Goal: Task Accomplishment & Management: Manage account settings

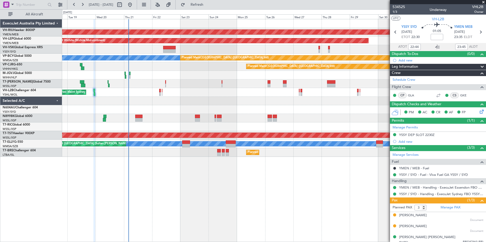
click at [174, 194] on div "Planned Maint [GEOGRAPHIC_DATA] ([GEOGRAPHIC_DATA]) Unplanned Maint Wichita (Wi…" at bounding box center [274, 130] width 424 height 223
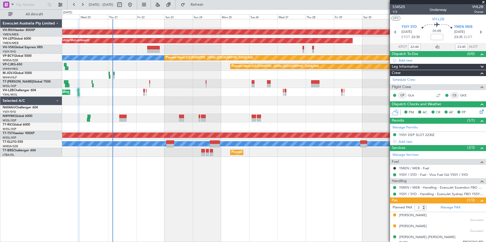
click at [184, 189] on div "Planned Maint [GEOGRAPHIC_DATA] ([GEOGRAPHIC_DATA]) Unplanned Maint Wichita (Wi…" at bounding box center [274, 130] width 424 height 223
click at [183, 186] on div "Planned Maint [GEOGRAPHIC_DATA] ([GEOGRAPHIC_DATA]) Unplanned Maint Wichita (Wi…" at bounding box center [274, 130] width 424 height 223
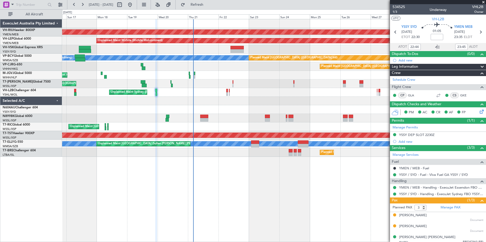
click at [261, 184] on div "Planned Maint [GEOGRAPHIC_DATA] ([GEOGRAPHIC_DATA]) Unplanned Maint Wichita (Wi…" at bounding box center [274, 130] width 424 height 223
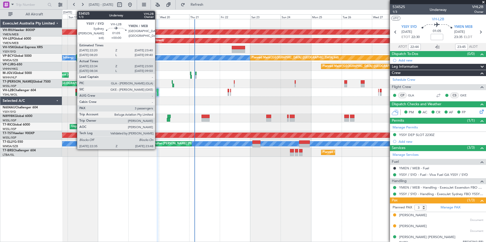
click at [157, 92] on div at bounding box center [158, 91] width 2 height 4
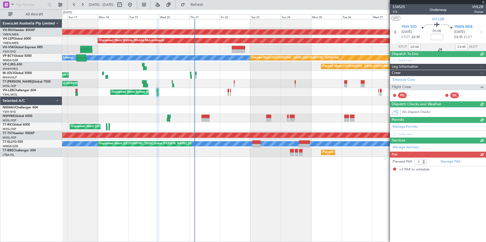
type input "08:44"
type input "09:45"
type input "22:44"
type input "23:45"
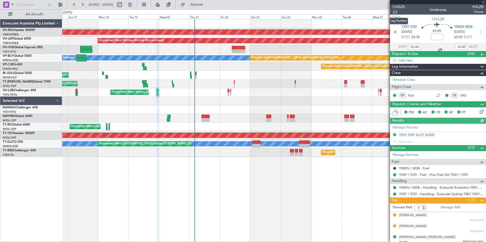
click at [396, 12] on span "1/3" at bounding box center [398, 12] width 13 height 4
click at [124, 3] on button at bounding box center [119, 5] width 8 height 8
select select "8"
select select "2025"
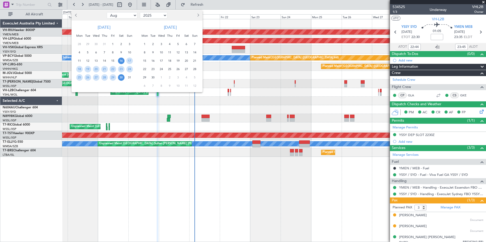
select select "5"
click at [105, 59] on span "15" at bounding box center [104, 61] width 7 height 7
click at [103, 62] on span "15" at bounding box center [104, 61] width 7 height 7
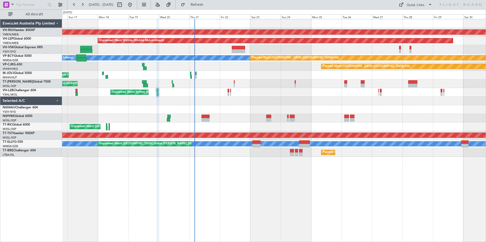
click at [103, 62] on span "15" at bounding box center [104, 61] width 7 height 7
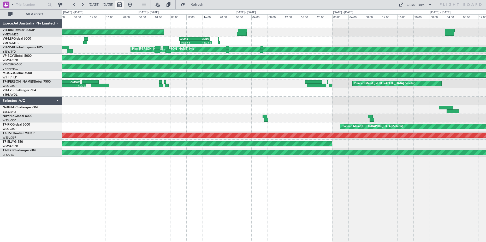
click at [124, 4] on button at bounding box center [119, 5] width 8 height 8
select select "5"
select select "2025"
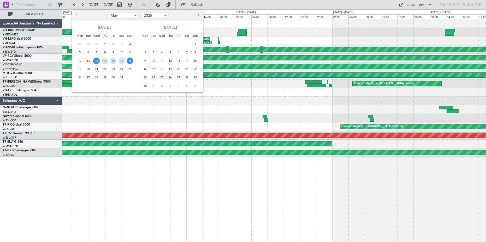
click at [179, 77] on span "27" at bounding box center [178, 77] width 7 height 7
click at [178, 77] on span "27" at bounding box center [178, 77] width 7 height 7
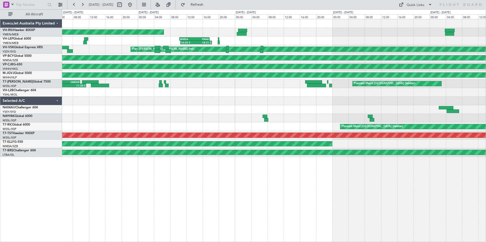
select select "6"
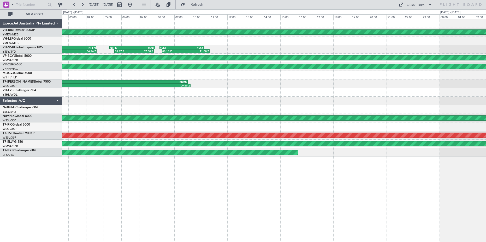
click at [216, 102] on div "Planned Maint [GEOGRAPHIC_DATA] ([GEOGRAPHIC_DATA]) 22:08 Z 04:36 Z PHOG 22:20 …" at bounding box center [274, 88] width 424 height 138
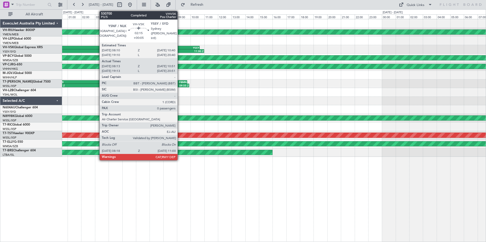
click at [180, 47] on div "YSNF" at bounding box center [174, 47] width 17 height 3
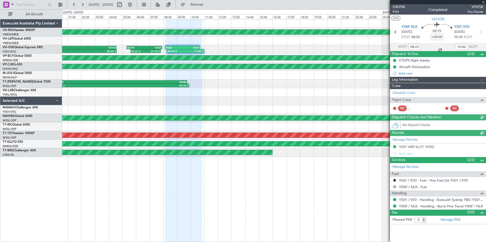
type input "19:23"
type input "20:46"
type input "08:23"
type input "10:46"
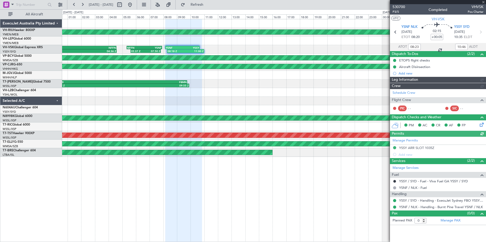
type input "[PERSON_NAME] (LEU)"
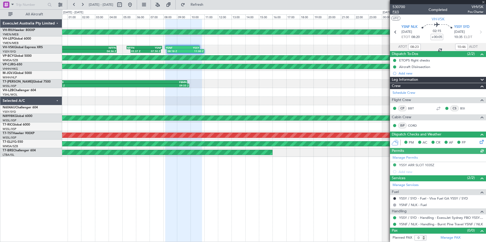
click at [398, 13] on span "P3/5" at bounding box center [398, 12] width 13 height 4
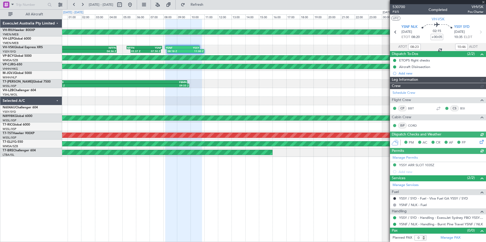
type input "[PERSON_NAME] (LEU)"
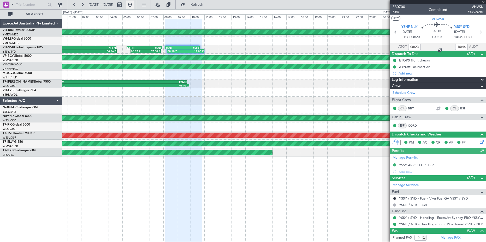
click at [134, 4] on button at bounding box center [130, 5] width 8 height 8
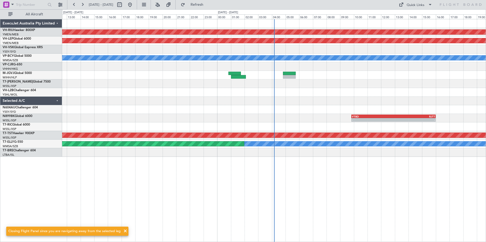
click at [124, 232] on div "Planned Maint [GEOGRAPHIC_DATA] ([GEOGRAPHIC_DATA]) Unplanned Maint Wichita (Wi…" at bounding box center [274, 130] width 424 height 223
